Goal: Navigation & Orientation: Go to known website

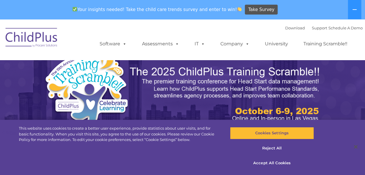
select select "MEDIUM"
click at [346, 62] on img at bounding box center [182, 134] width 365 height 230
click at [38, 45] on img at bounding box center [32, 38] width 58 height 29
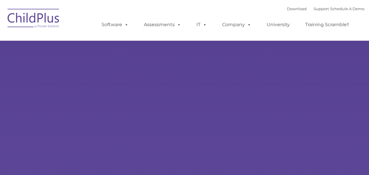
type input ""
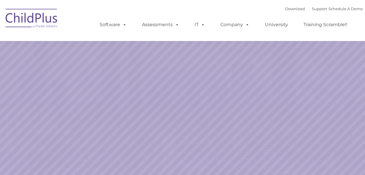
select select "MEDIUM"
